Goal: Information Seeking & Learning: Find contact information

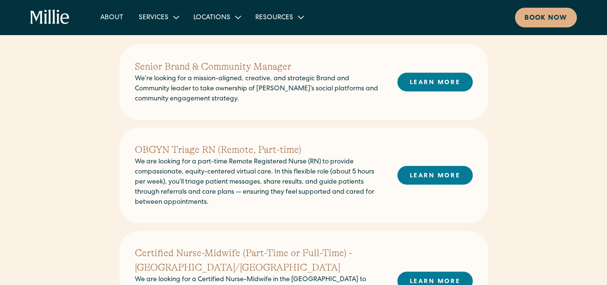
scroll to position [294, 0]
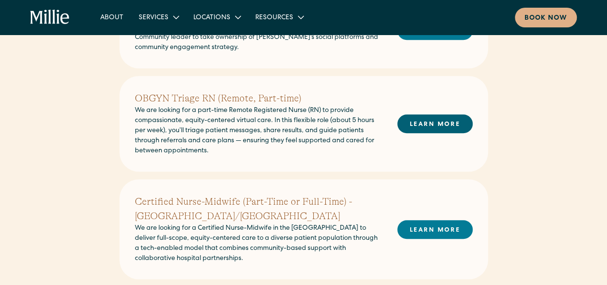
click at [441, 120] on link "LEARN MORE" at bounding box center [435, 123] width 75 height 19
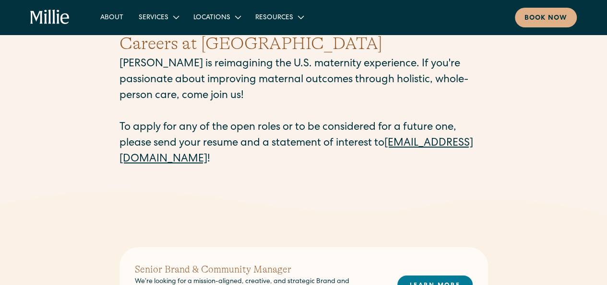
scroll to position [37, 0]
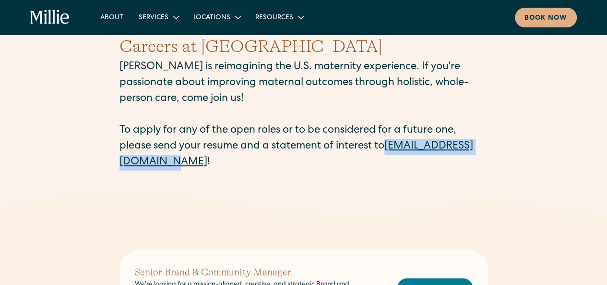
drag, startPoint x: 237, startPoint y: 163, endPoint x: 116, endPoint y: 168, distance: 121.1
click at [116, 168] on div "Careers at Millie Millie is reimagining the U.S. maternity experience. If you'r…" at bounding box center [303, 102] width 607 height 183
copy link "careers@millieclinic.com"
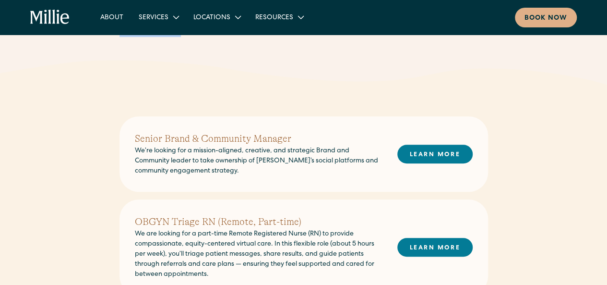
scroll to position [178, 0]
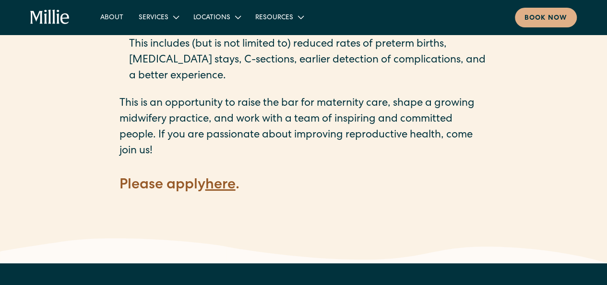
scroll to position [1459, 0]
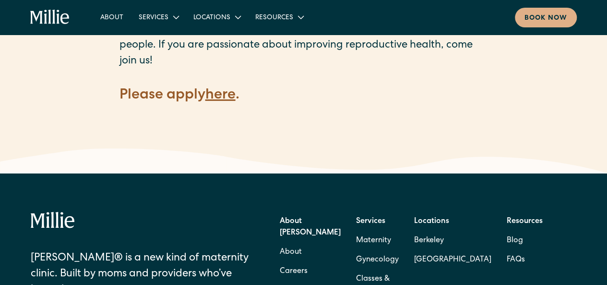
click at [228, 88] on strong "here" at bounding box center [221, 95] width 30 height 14
